Goal: Information Seeking & Learning: Learn about a topic

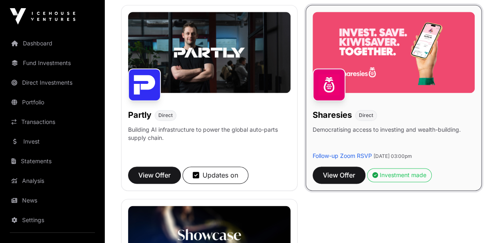
scroll to position [523, 0]
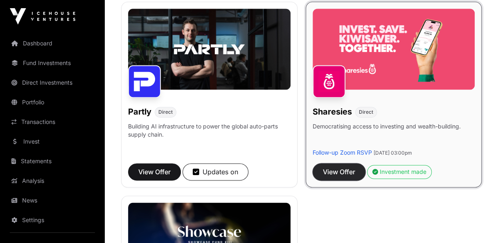
click at [330, 172] on span "View Offer" at bounding box center [339, 172] width 32 height 10
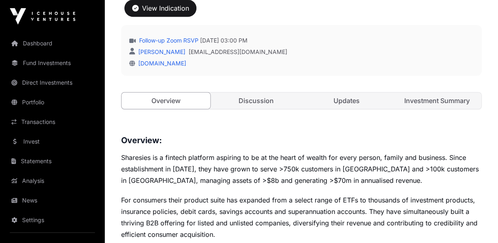
scroll to position [285, 0]
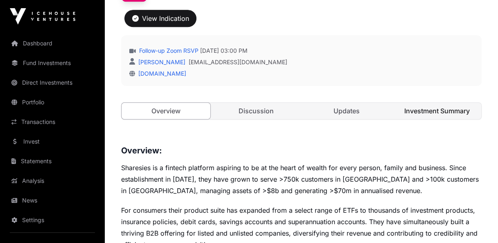
click at [433, 112] on link "Investment Summary" at bounding box center [436, 111] width 89 height 16
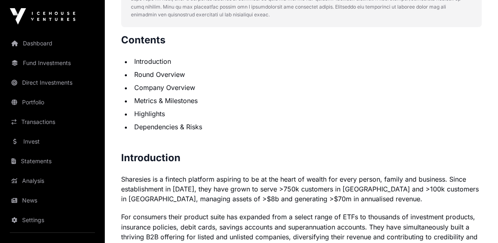
scroll to position [571, 0]
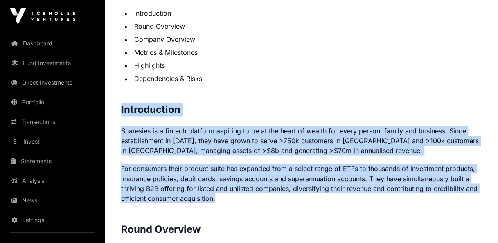
drag, startPoint x: 121, startPoint y: 108, endPoint x: 227, endPoint y: 196, distance: 137.7
copy p "Introduction Sharesies is a fintech platform aspiring to be at the heart of wea…"
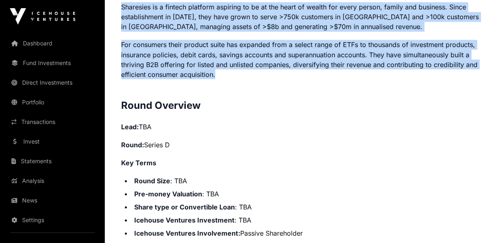
scroll to position [694, 0]
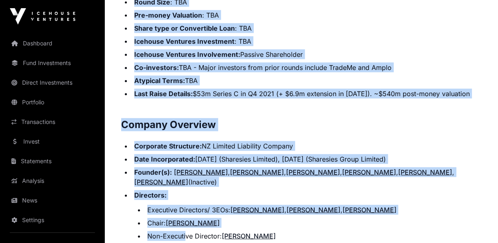
scroll to position [905, 0]
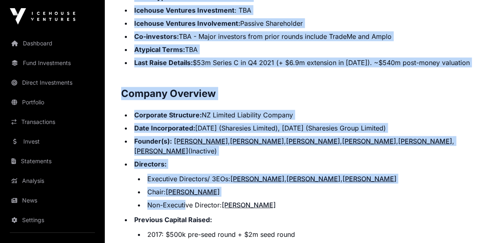
drag, startPoint x: 122, startPoint y: 104, endPoint x: 171, endPoint y: 72, distance: 58.0
copy p "Round Overview Lead: TBA Round: Series D Key Terms Round Size : TBA Pre-money V…"
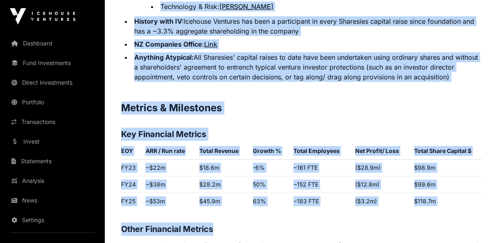
scroll to position [1452, 0]
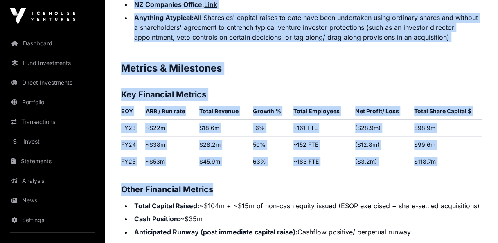
drag, startPoint x: 123, startPoint y: 100, endPoint x: 481, endPoint y: 50, distance: 361.8
copy p "Company Overview Corporate Structure: NZ Limited Liability Company Date Incorpo…"
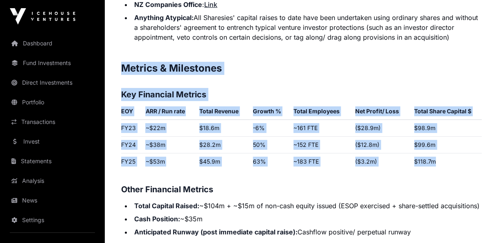
drag, startPoint x: 127, startPoint y: 75, endPoint x: 434, endPoint y: 173, distance: 321.9
click at [434, 173] on p "Contents Introduction Round Overview Company Overview Metrics & Milestones High…" at bounding box center [301, 95] width 360 height 1983
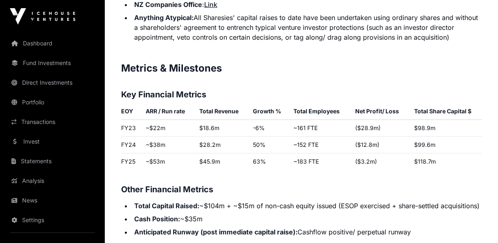
drag, startPoint x: 434, startPoint y: 173, endPoint x: 370, endPoint y: 196, distance: 67.8
click at [370, 193] on h3 "Other Financial Metrics" at bounding box center [301, 189] width 360 height 13
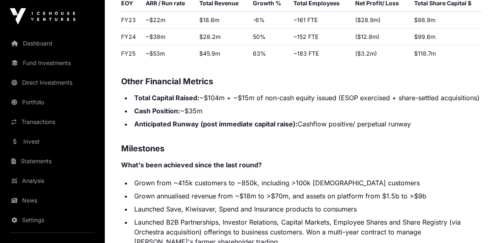
scroll to position [1575, 0]
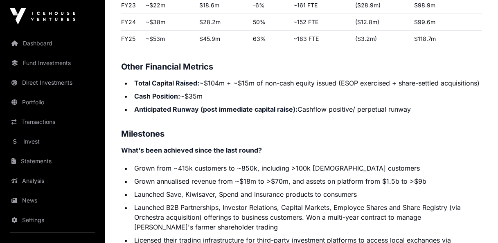
click at [157, 88] on li "Total Capital Raised: ~$104m + ~$15m of non-cash equity issued (ESOP exercised …" at bounding box center [307, 83] width 350 height 10
drag, startPoint x: 124, startPoint y: 73, endPoint x: 416, endPoint y: 124, distance: 296.5
copy p "Other Financial Metrics Total Capital Raised: ~$104m + ~$15m of non-cash equity…"
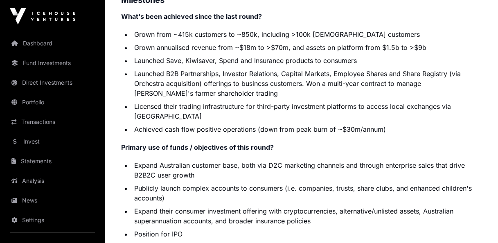
scroll to position [1697, 0]
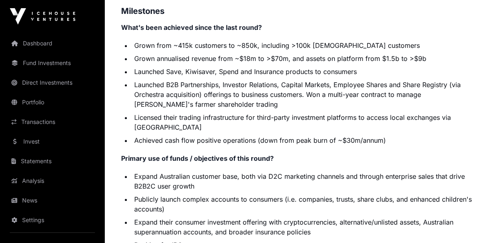
click at [153, 109] on li "Launched B2B Partnerships, Investor Relations, Capital Markets, Employee Shares…" at bounding box center [307, 94] width 350 height 29
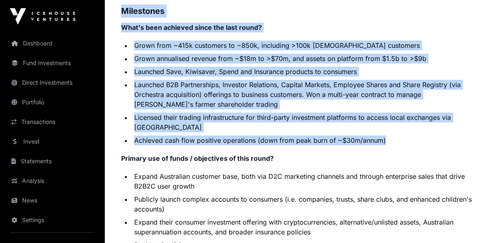
drag, startPoint x: 122, startPoint y: 28, endPoint x: 398, endPoint y: 157, distance: 304.9
copy p "Milestones What's been achieved since the last round? Grown from ~415k customer…"
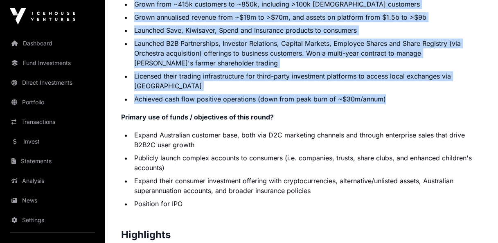
scroll to position [1820, 0]
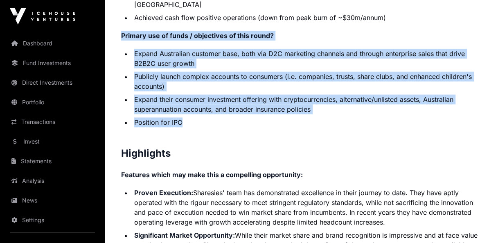
drag, startPoint x: 122, startPoint y: 51, endPoint x: 199, endPoint y: 138, distance: 116.8
copy p "Primary use of funds / objectives of this round? Expand Australian customer bas…"
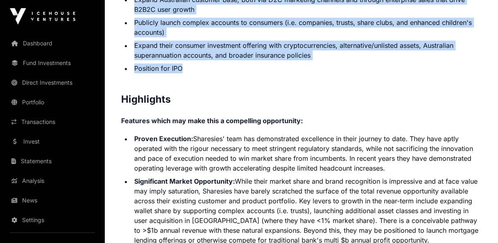
scroll to position [1943, 0]
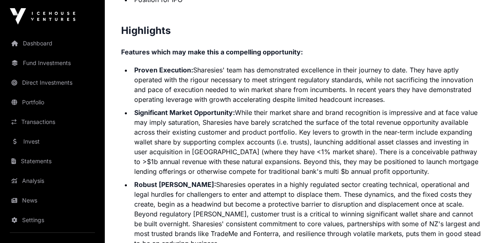
drag, startPoint x: 152, startPoint y: 74, endPoint x: 122, endPoint y: 48, distance: 40.0
click at [122, 37] on h2 "Highlights" at bounding box center [301, 30] width 360 height 13
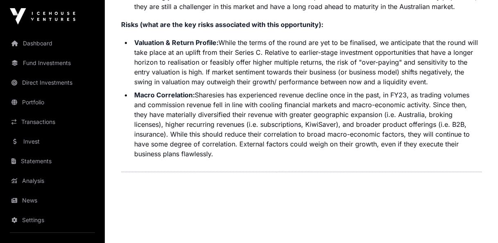
scroll to position [2451, 0]
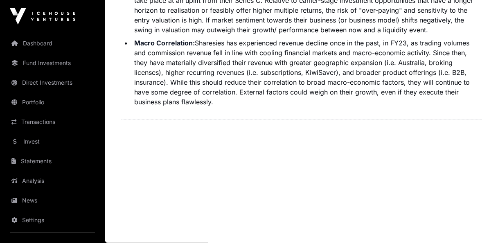
drag, startPoint x: 122, startPoint y: 49, endPoint x: 239, endPoint y: 107, distance: 130.8
copy p "Contents Introduction Round Overview Company Overview Metrics & Milestones High…"
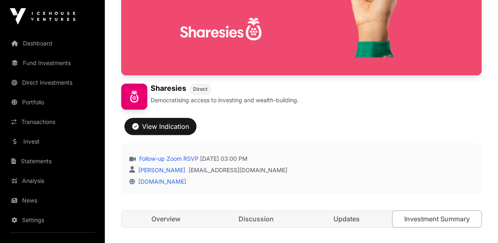
scroll to position [286, 0]
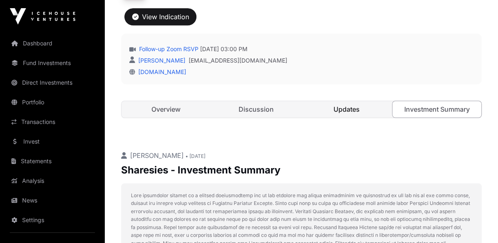
click at [347, 109] on link "Updates" at bounding box center [346, 109] width 89 height 16
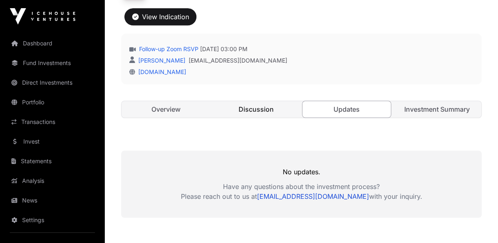
click at [245, 109] on link "Discussion" at bounding box center [256, 109] width 89 height 16
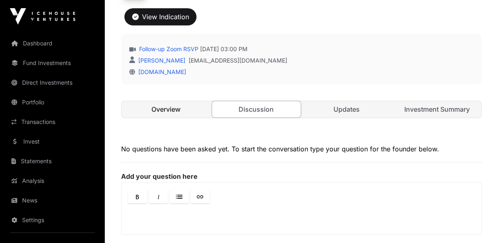
click at [180, 112] on link "Overview" at bounding box center [166, 109] width 89 height 16
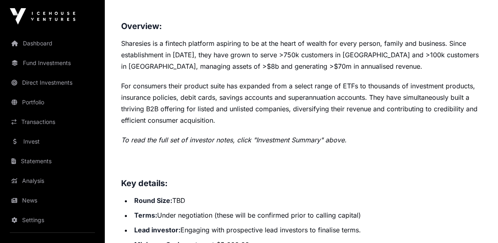
scroll to position [573, 0]
